Goal: Task Accomplishment & Management: Complete application form

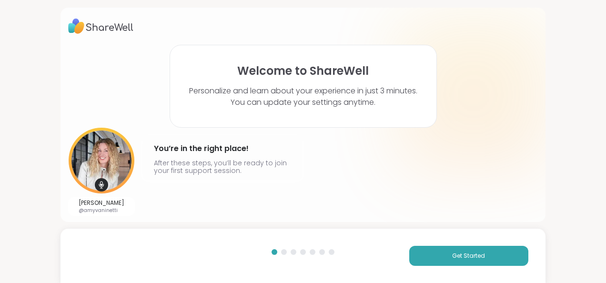
scroll to position [1, 0]
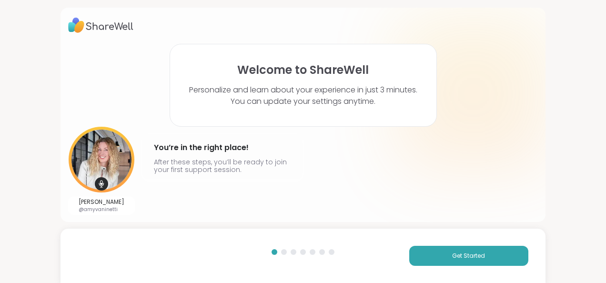
click at [438, 270] on div "Get Started" at bounding box center [303, 256] width 485 height 54
click at [452, 251] on button "Get Started" at bounding box center [469, 256] width 119 height 20
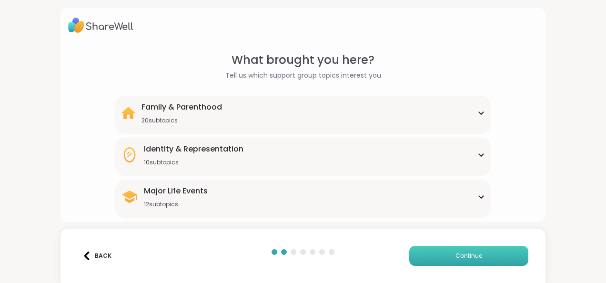
click at [447, 257] on button "Continue" at bounding box center [469, 256] width 119 height 20
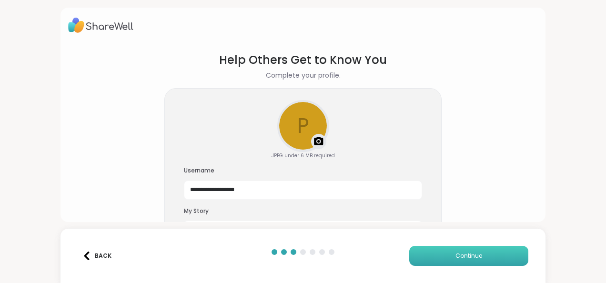
click at [447, 257] on button "Continue" at bounding box center [469, 256] width 119 height 20
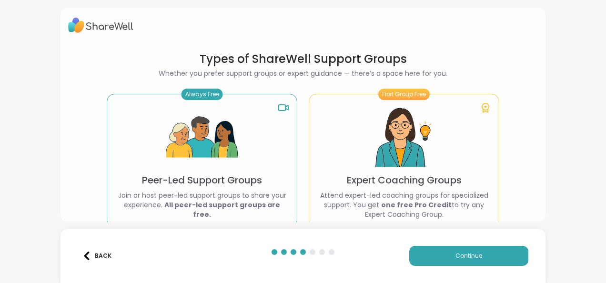
click at [430, 147] on img at bounding box center [405, 138] width 72 height 72
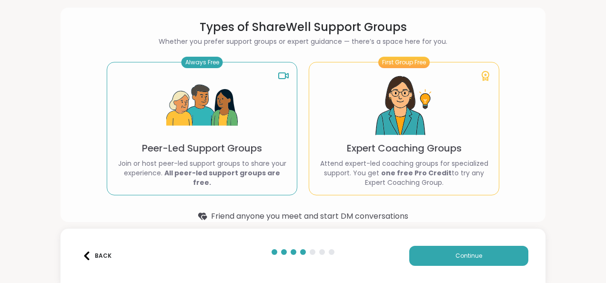
scroll to position [48, 0]
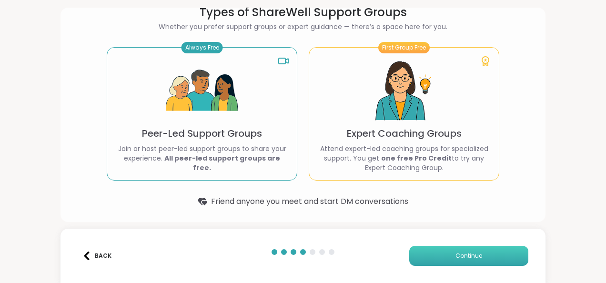
click at [474, 260] on button "Continue" at bounding box center [469, 256] width 119 height 20
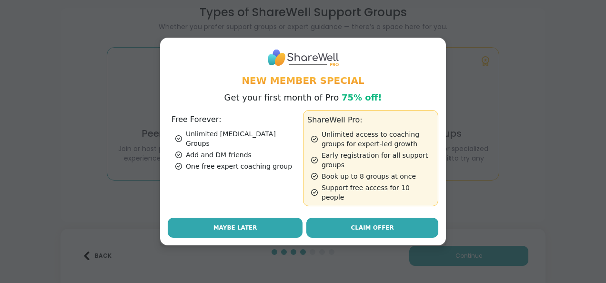
click at [231, 218] on button "Maybe Later" at bounding box center [235, 228] width 135 height 20
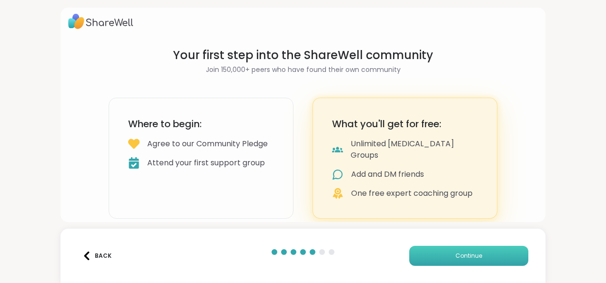
click at [422, 256] on button "Continue" at bounding box center [469, 256] width 119 height 20
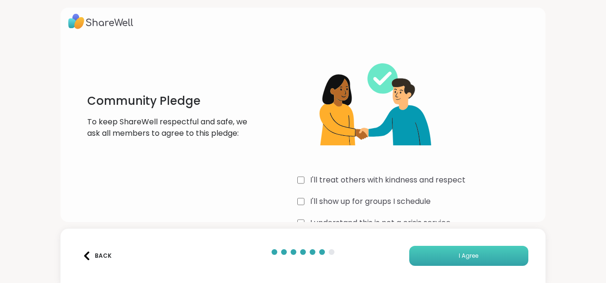
click at [427, 249] on button "I Agree" at bounding box center [469, 256] width 119 height 20
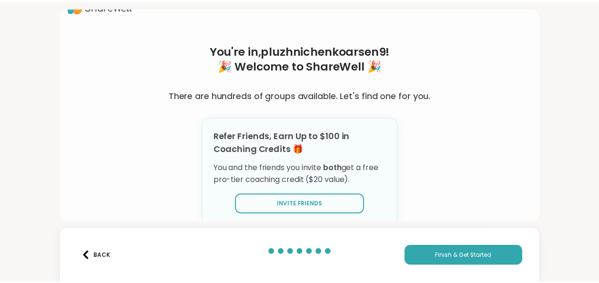
scroll to position [30, 0]
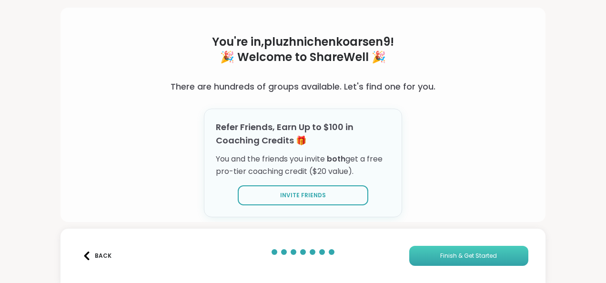
click at [435, 264] on button "Finish & Get Started" at bounding box center [469, 256] width 119 height 20
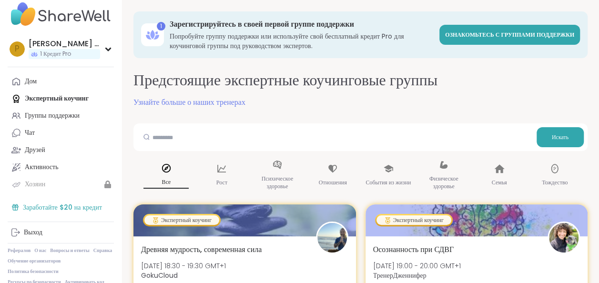
click at [47, 204] on font "Заработайте $20 на кредит" at bounding box center [62, 208] width 79 height 10
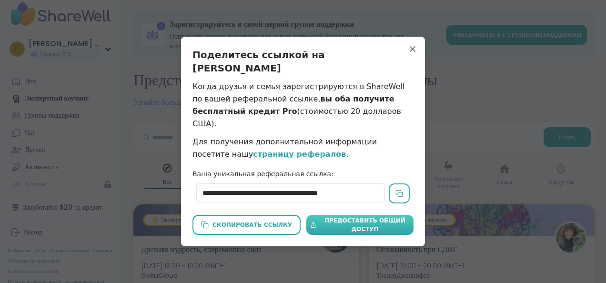
click at [310, 221] on icon at bounding box center [313, 225] width 6 height 8
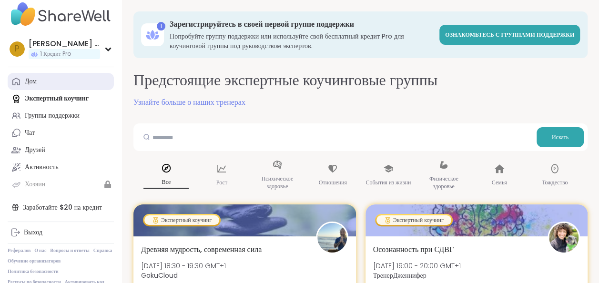
click at [51, 82] on link "Дом" at bounding box center [61, 81] width 106 height 17
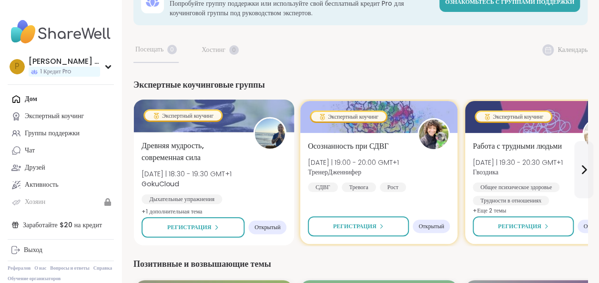
scroll to position [48, 0]
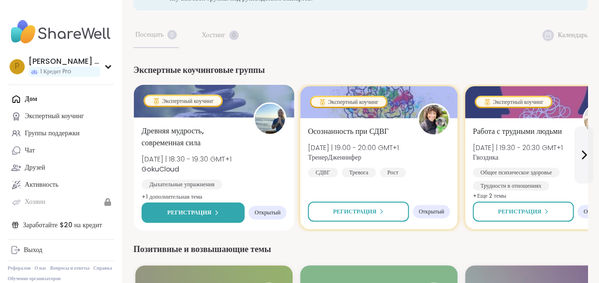
click at [215, 216] on div "Регистрация" at bounding box center [193, 212] width 52 height 9
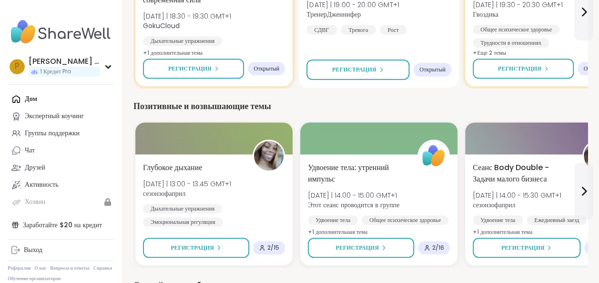
scroll to position [0, 0]
